Goal: Transaction & Acquisition: Purchase product/service

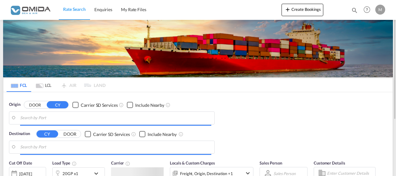
type input "[GEOGRAPHIC_DATA], PLGDY"
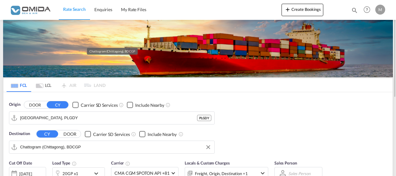
click at [86, 144] on input "Chattogram (Chittagong), BDCGP" at bounding box center [115, 146] width 191 height 9
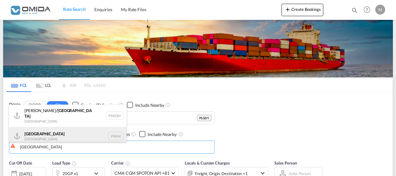
click at [86, 136] on div "Karachi [GEOGRAPHIC_DATA] PKKHI" at bounding box center [68, 136] width 118 height 19
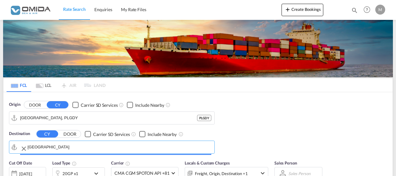
type input "[GEOGRAPHIC_DATA], PKKHI"
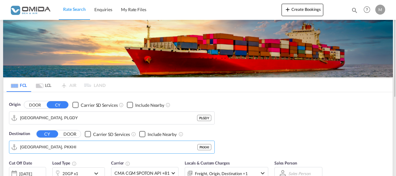
scroll to position [32, 0]
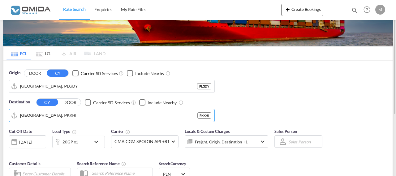
click at [96, 142] on md-icon "icon-chevron-down" at bounding box center [98, 141] width 11 height 7
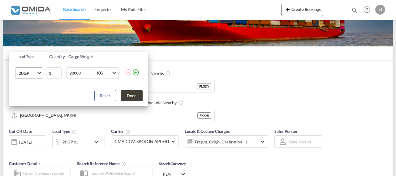
click at [39, 72] on span "Choose: \a20GP" at bounding box center [38, 72] width 3 height 3
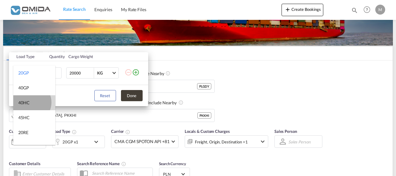
click at [30, 102] on md-option "40HC" at bounding box center [34, 102] width 42 height 15
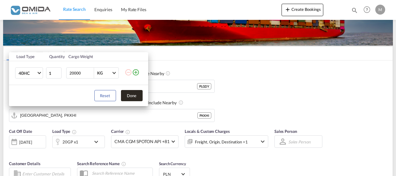
click at [134, 95] on button "Done" at bounding box center [132, 95] width 22 height 11
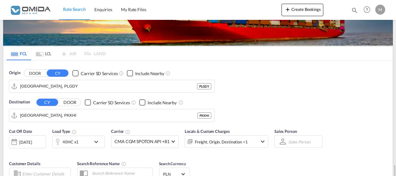
scroll to position [126, 0]
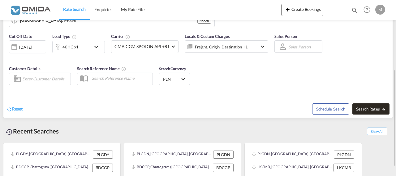
click at [365, 106] on button "Search Rates" at bounding box center [371, 108] width 37 height 11
type input "[GEOGRAPHIC_DATA] to PKKHI / [DATE]"
